Goal: Information Seeking & Learning: Learn about a topic

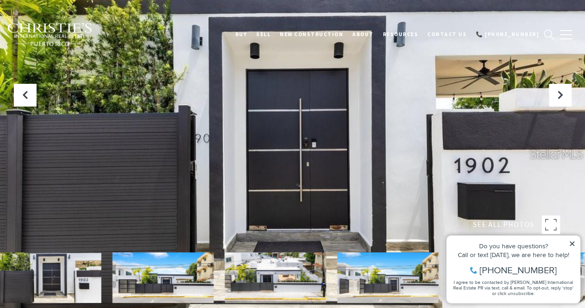
click at [422, 148] on div at bounding box center [292, 154] width 585 height 308
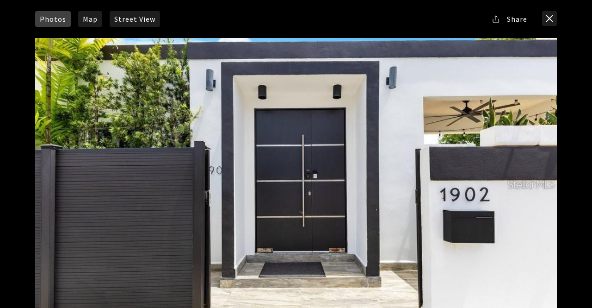
click at [526, 158] on div at bounding box center [296, 184] width 522 height 292
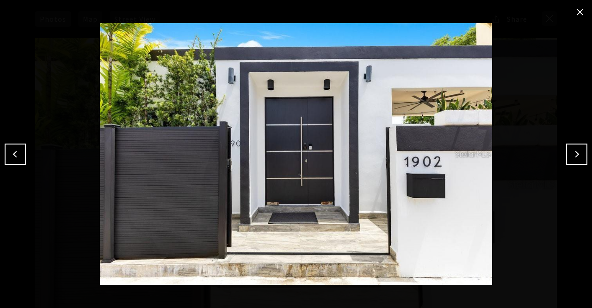
click at [574, 152] on button "Next" at bounding box center [576, 153] width 21 height 21
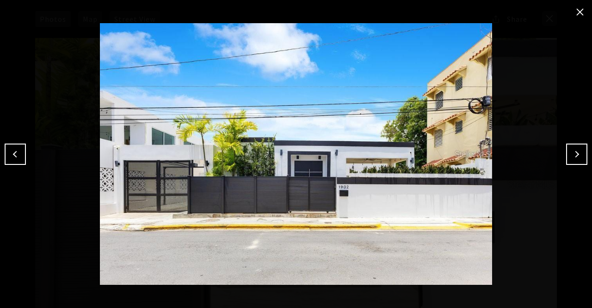
click at [574, 152] on button "Next" at bounding box center [576, 153] width 21 height 21
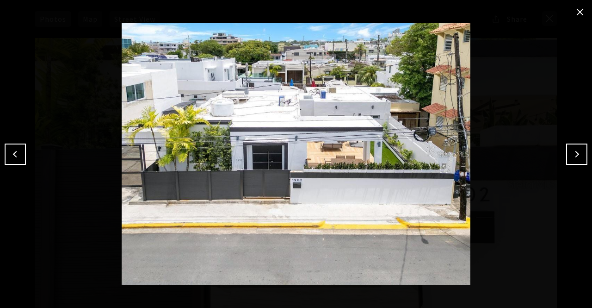
click at [574, 152] on button "Next" at bounding box center [576, 153] width 21 height 21
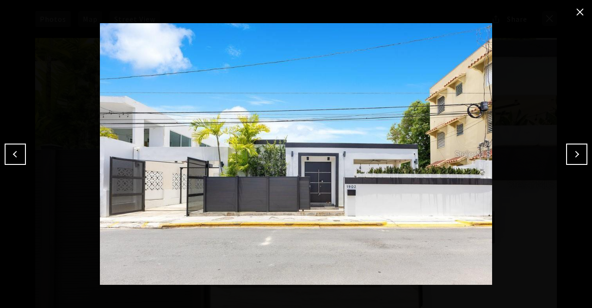
click at [574, 152] on button "Next" at bounding box center [576, 153] width 21 height 21
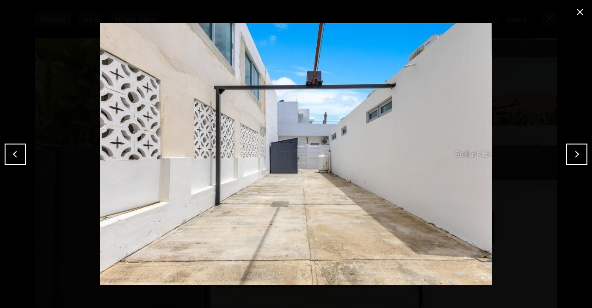
click at [574, 152] on button "Next" at bounding box center [576, 153] width 21 height 21
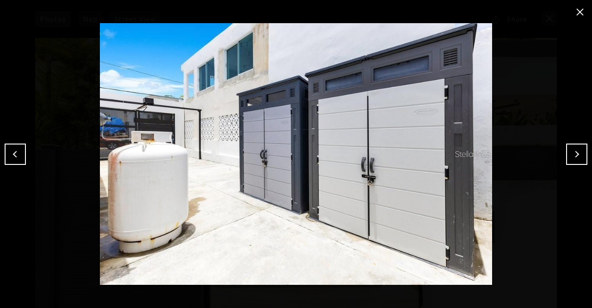
click at [574, 152] on button "Next" at bounding box center [576, 153] width 21 height 21
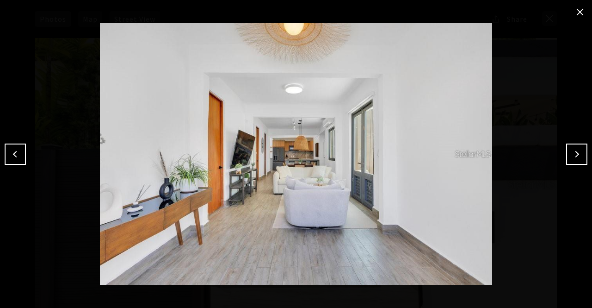
click at [574, 152] on button "Next" at bounding box center [576, 153] width 21 height 21
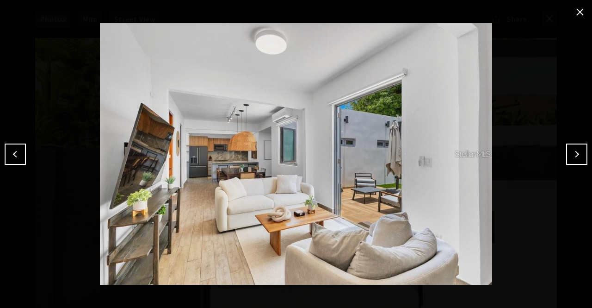
click at [574, 152] on button "Next" at bounding box center [576, 153] width 21 height 21
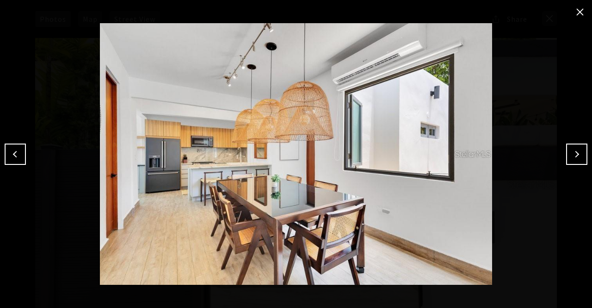
click at [574, 152] on button "Next" at bounding box center [576, 153] width 21 height 21
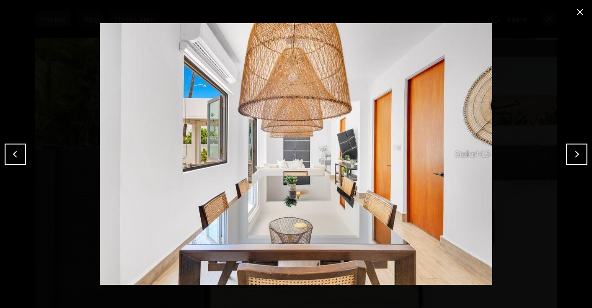
click at [574, 152] on button "Next" at bounding box center [576, 153] width 21 height 21
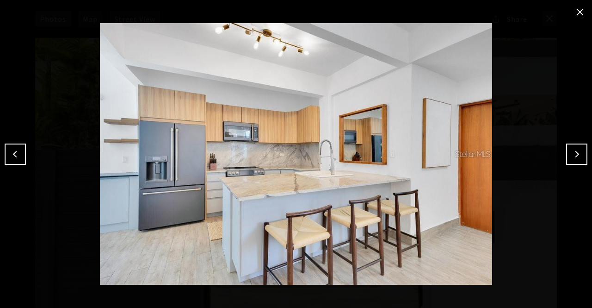
click at [574, 152] on button "Next" at bounding box center [576, 153] width 21 height 21
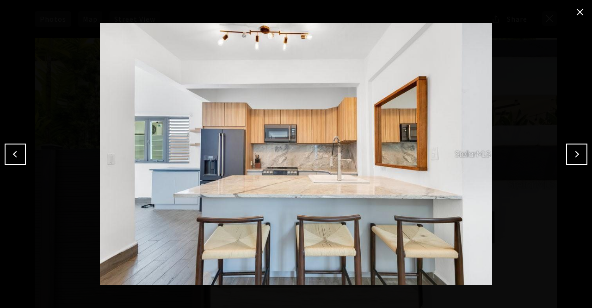
click at [574, 152] on button "Next" at bounding box center [576, 153] width 21 height 21
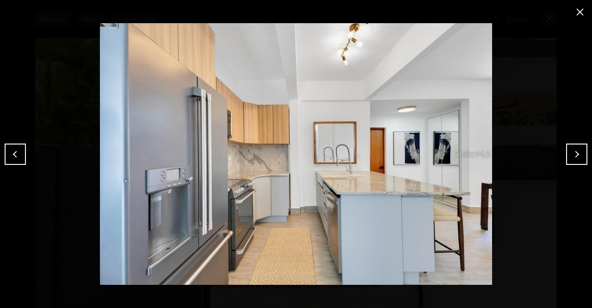
click at [574, 152] on button "Next" at bounding box center [576, 153] width 21 height 21
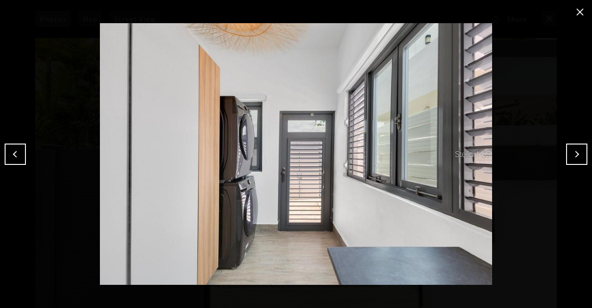
click at [574, 152] on button "Next" at bounding box center [576, 153] width 21 height 21
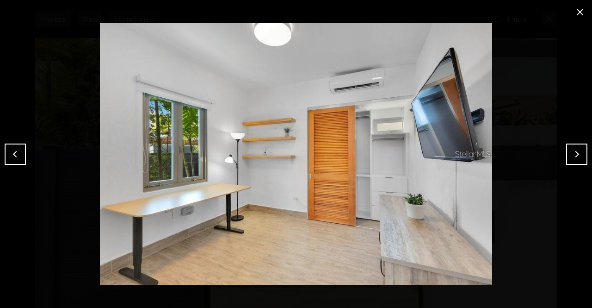
click at [574, 152] on button "Next" at bounding box center [576, 153] width 21 height 21
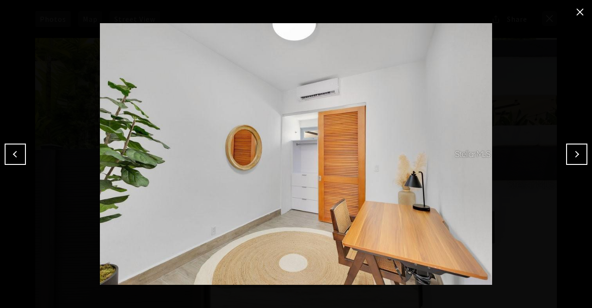
click at [574, 152] on button "Next" at bounding box center [576, 153] width 21 height 21
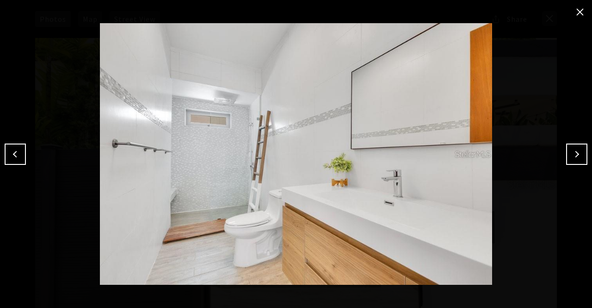
click at [574, 152] on button "Next" at bounding box center [576, 153] width 21 height 21
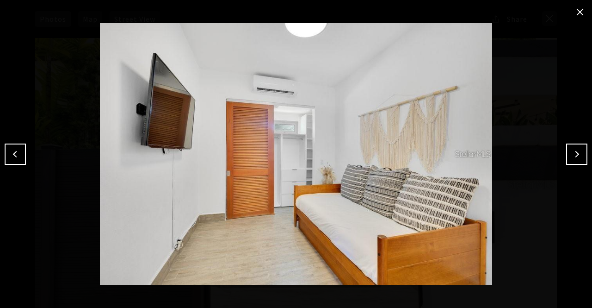
click at [21, 158] on button "Previous" at bounding box center [15, 153] width 21 height 21
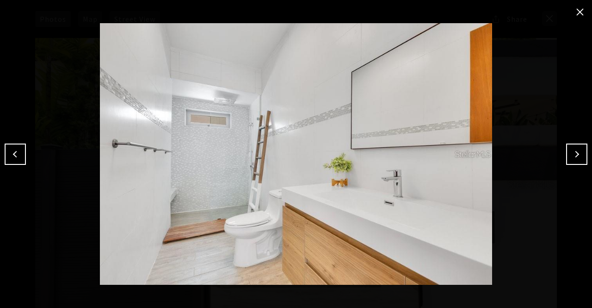
click at [580, 155] on button "Next" at bounding box center [576, 153] width 21 height 21
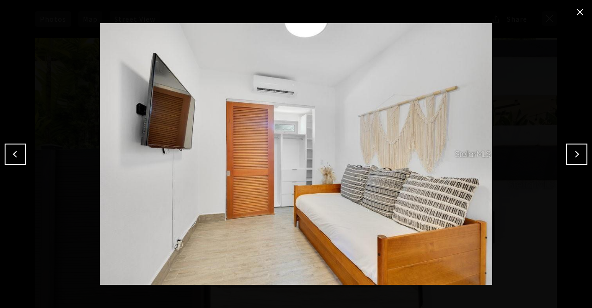
click at [580, 155] on button "Next" at bounding box center [576, 153] width 21 height 21
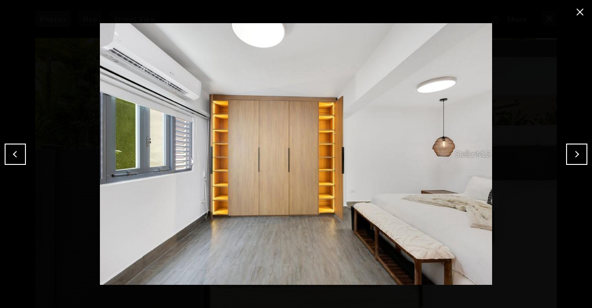
click at [580, 155] on button "Next" at bounding box center [576, 153] width 21 height 21
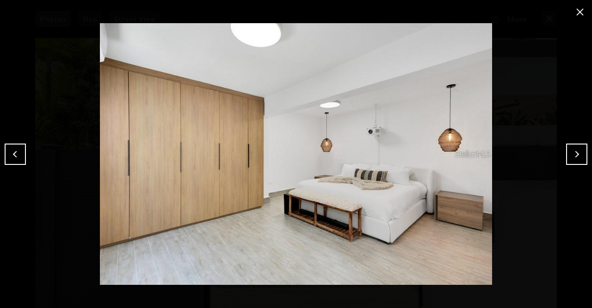
click at [580, 155] on button "Next" at bounding box center [576, 153] width 21 height 21
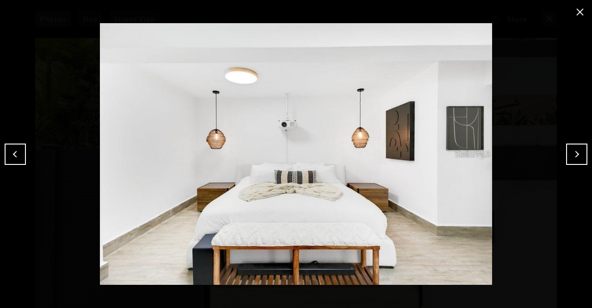
click at [580, 155] on button "Next" at bounding box center [576, 153] width 21 height 21
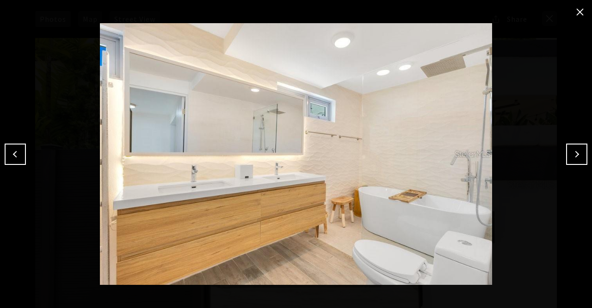
click at [580, 155] on button "Next" at bounding box center [576, 153] width 21 height 21
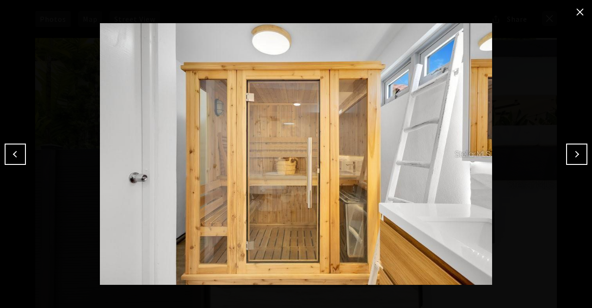
click at [580, 155] on button "Next" at bounding box center [576, 153] width 21 height 21
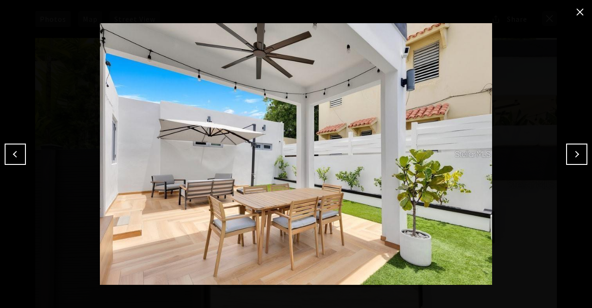
click at [579, 155] on button "Next" at bounding box center [576, 153] width 21 height 21
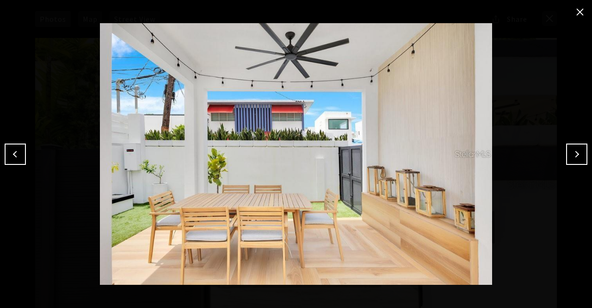
click at [579, 155] on button "Next" at bounding box center [576, 153] width 21 height 21
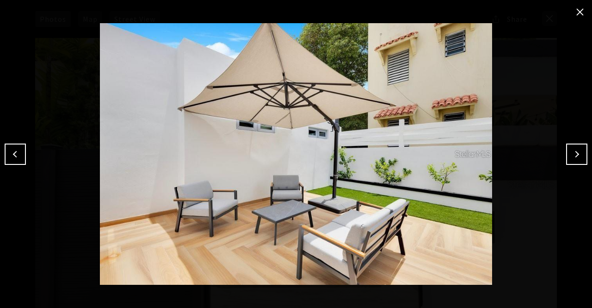
click at [579, 155] on button "Next" at bounding box center [576, 153] width 21 height 21
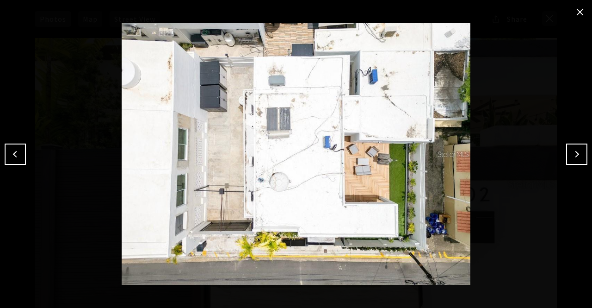
click at [579, 155] on button "Next" at bounding box center [576, 153] width 21 height 21
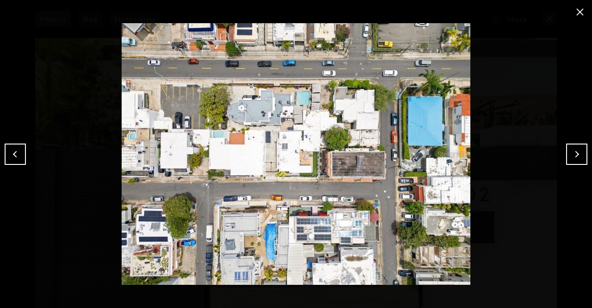
click at [577, 10] on button "close modal" at bounding box center [580, 12] width 15 height 15
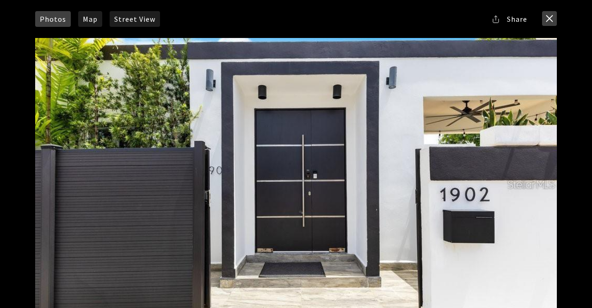
click at [548, 15] on button "close modal" at bounding box center [549, 18] width 15 height 15
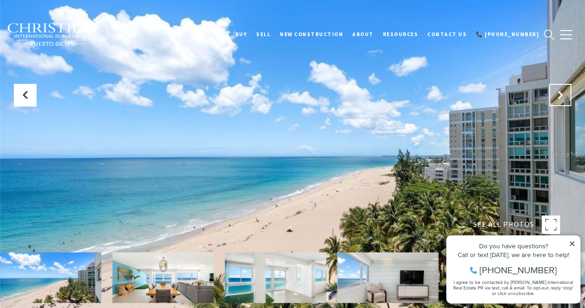
click at [558, 102] on button at bounding box center [560, 95] width 22 height 22
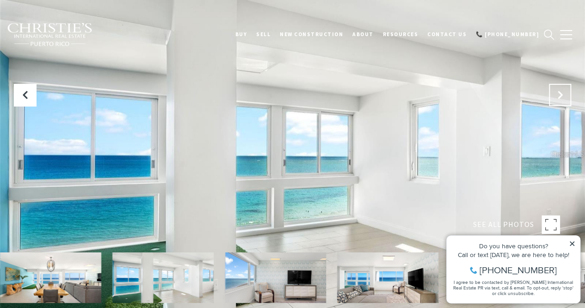
click at [559, 94] on icon "Next Slide" at bounding box center [560, 94] width 9 height 9
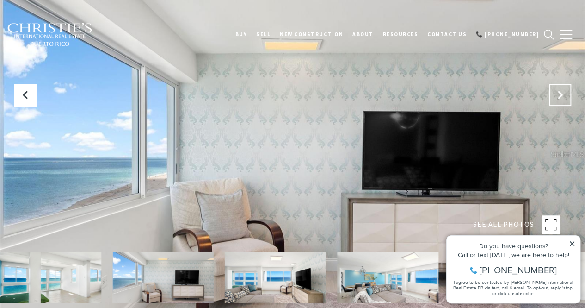
click at [559, 94] on icon "Next Slide" at bounding box center [560, 94] width 9 height 9
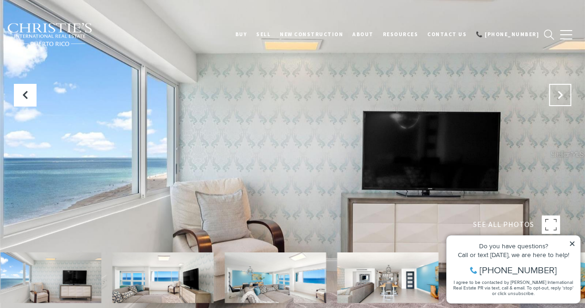
click at [559, 94] on icon "Next Slide" at bounding box center [560, 94] width 9 height 9
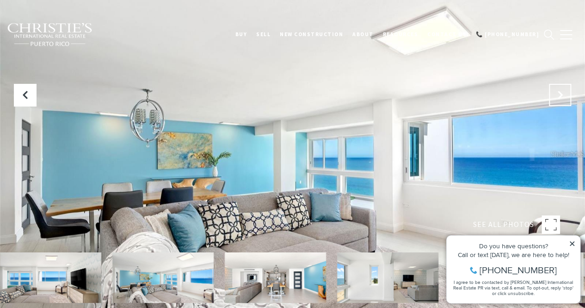
click at [558, 94] on icon "Next Slide" at bounding box center [560, 94] width 9 height 9
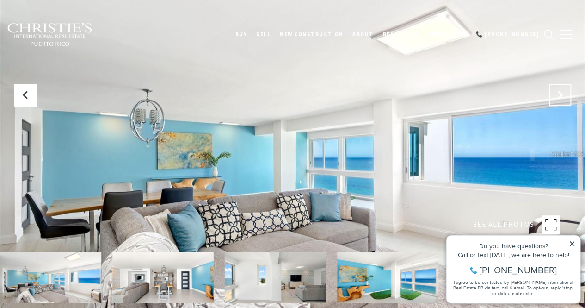
click at [558, 94] on icon "Next Slide" at bounding box center [560, 94] width 9 height 9
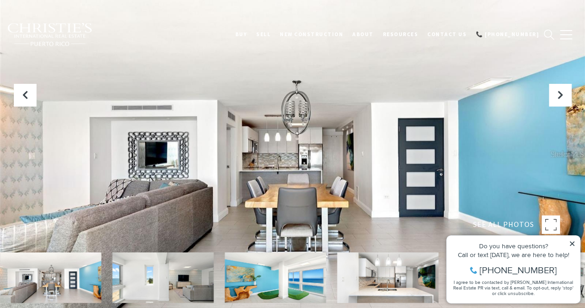
click at [573, 243] on icon at bounding box center [572, 243] width 5 height 5
click at [563, 94] on icon "Next Slide" at bounding box center [560, 94] width 9 height 9
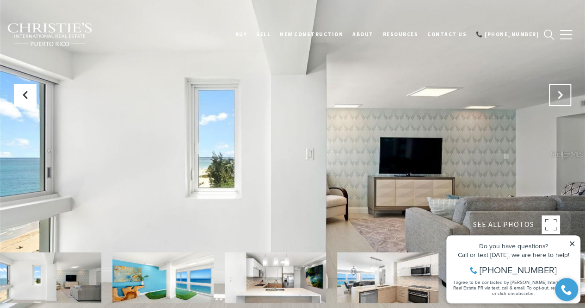
click at [563, 94] on icon "Next Slide" at bounding box center [560, 94] width 9 height 9
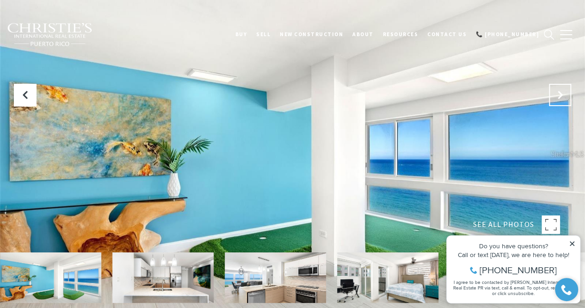
click at [563, 94] on icon "Next Slide" at bounding box center [560, 94] width 9 height 9
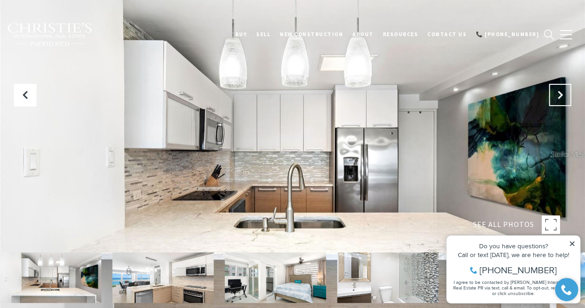
click at [563, 94] on icon "Next Slide" at bounding box center [560, 94] width 9 height 9
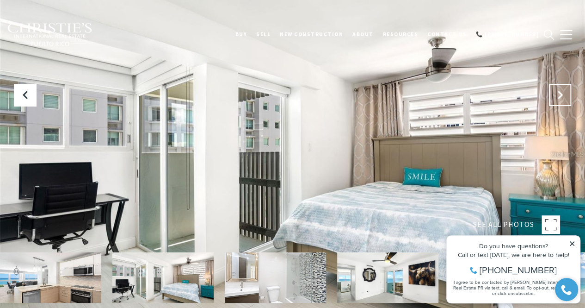
click at [563, 94] on icon "Next Slide" at bounding box center [560, 94] width 9 height 9
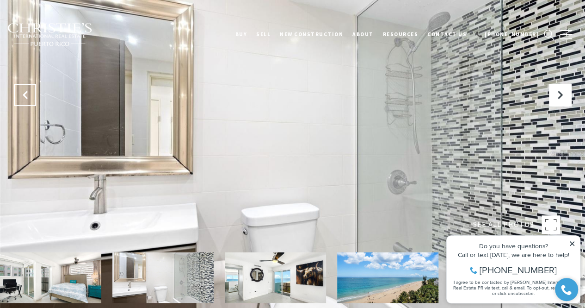
click at [29, 95] on icon "Previous Slide" at bounding box center [24, 94] width 9 height 9
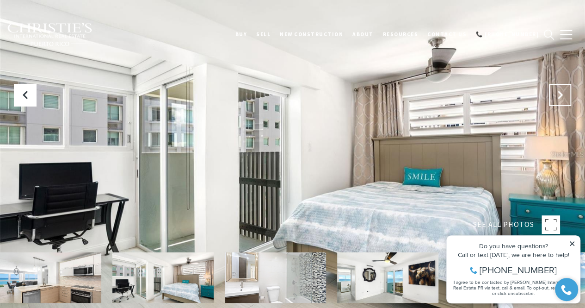
click at [561, 94] on icon "Next Slide" at bounding box center [560, 94] width 9 height 9
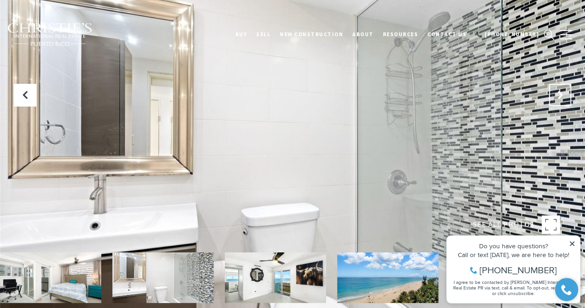
click at [561, 94] on icon "Next Slide" at bounding box center [560, 94] width 9 height 9
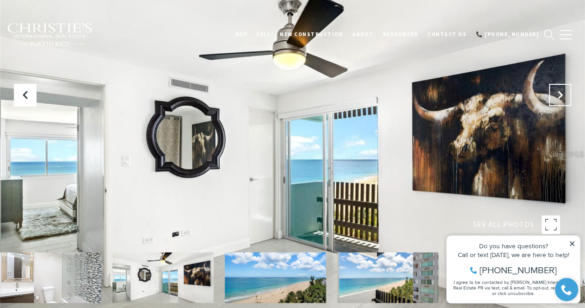
click at [561, 94] on icon "Next Slide" at bounding box center [560, 94] width 9 height 9
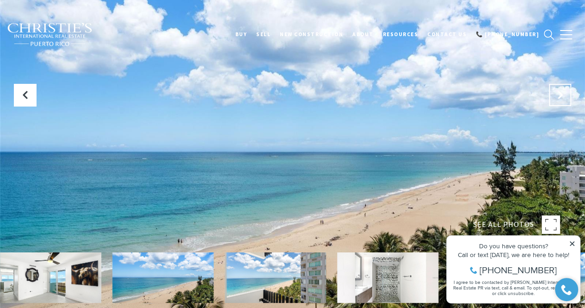
click at [561, 94] on icon "Next Slide" at bounding box center [560, 94] width 9 height 9
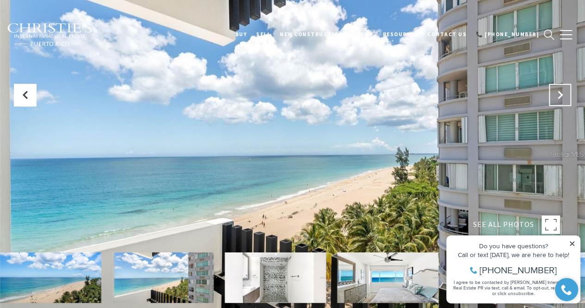
click at [561, 94] on icon "Next Slide" at bounding box center [560, 94] width 9 height 9
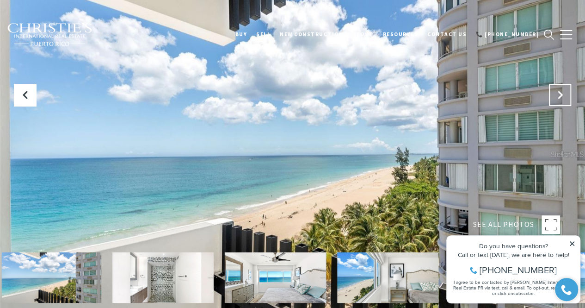
click at [561, 94] on icon "Next Slide" at bounding box center [560, 94] width 9 height 9
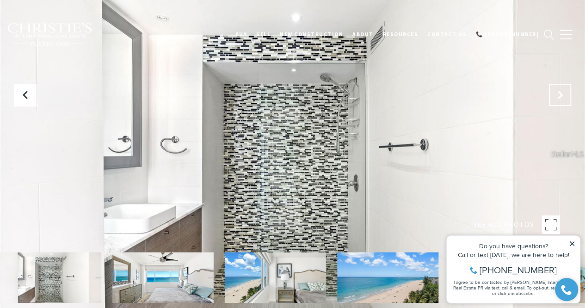
click at [561, 94] on icon "Next Slide" at bounding box center [560, 94] width 9 height 9
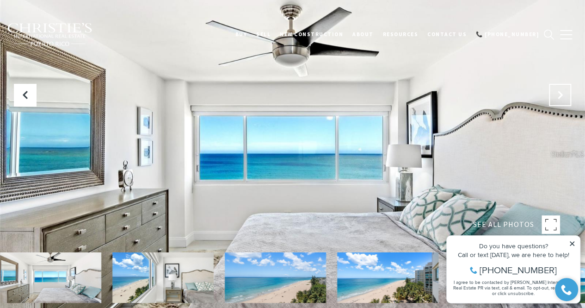
click at [561, 94] on icon "Next Slide" at bounding box center [560, 94] width 9 height 9
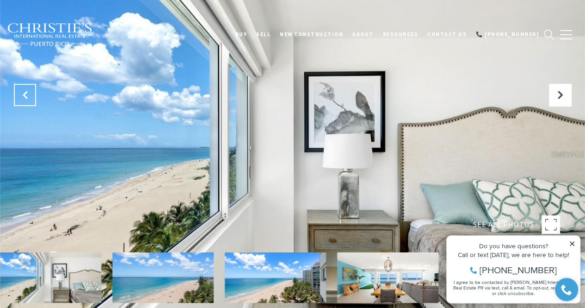
click at [19, 95] on button "Previous Slide" at bounding box center [25, 95] width 22 height 22
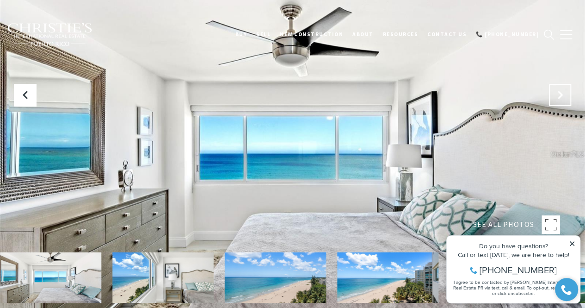
click at [562, 93] on icon "Next Slide" at bounding box center [560, 94] width 9 height 9
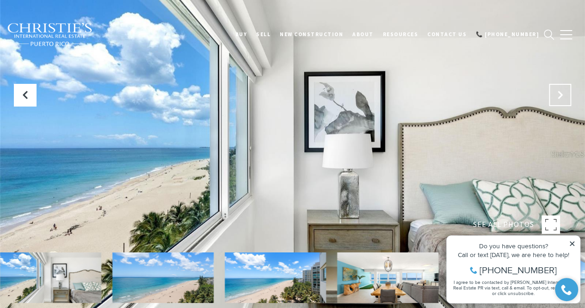
click at [562, 93] on icon "Next Slide" at bounding box center [560, 94] width 9 height 9
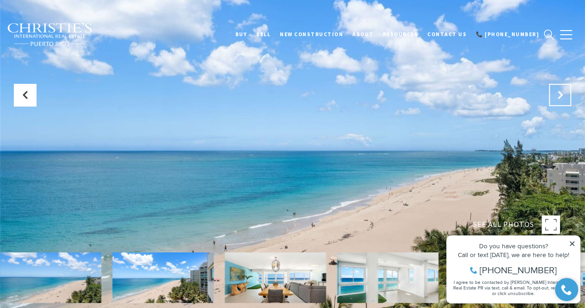
click at [562, 93] on icon "Next Slide" at bounding box center [560, 94] width 9 height 9
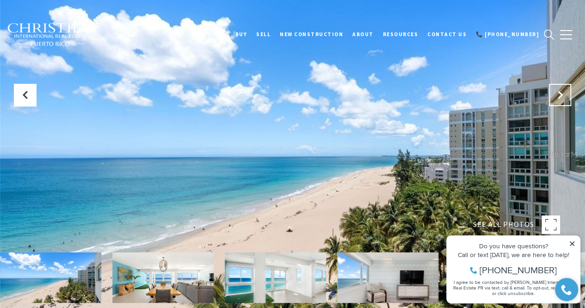
click at [562, 93] on icon "Next Slide" at bounding box center [560, 94] width 9 height 9
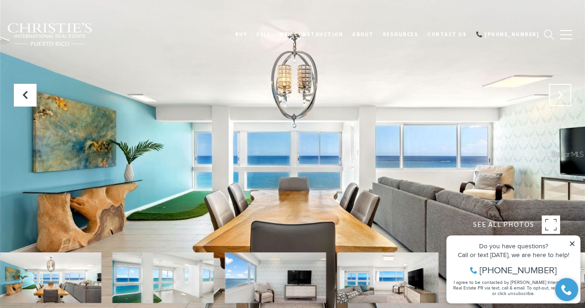
click at [562, 93] on icon "Next Slide" at bounding box center [560, 94] width 9 height 9
